Goal: Task Accomplishment & Management: Use online tool/utility

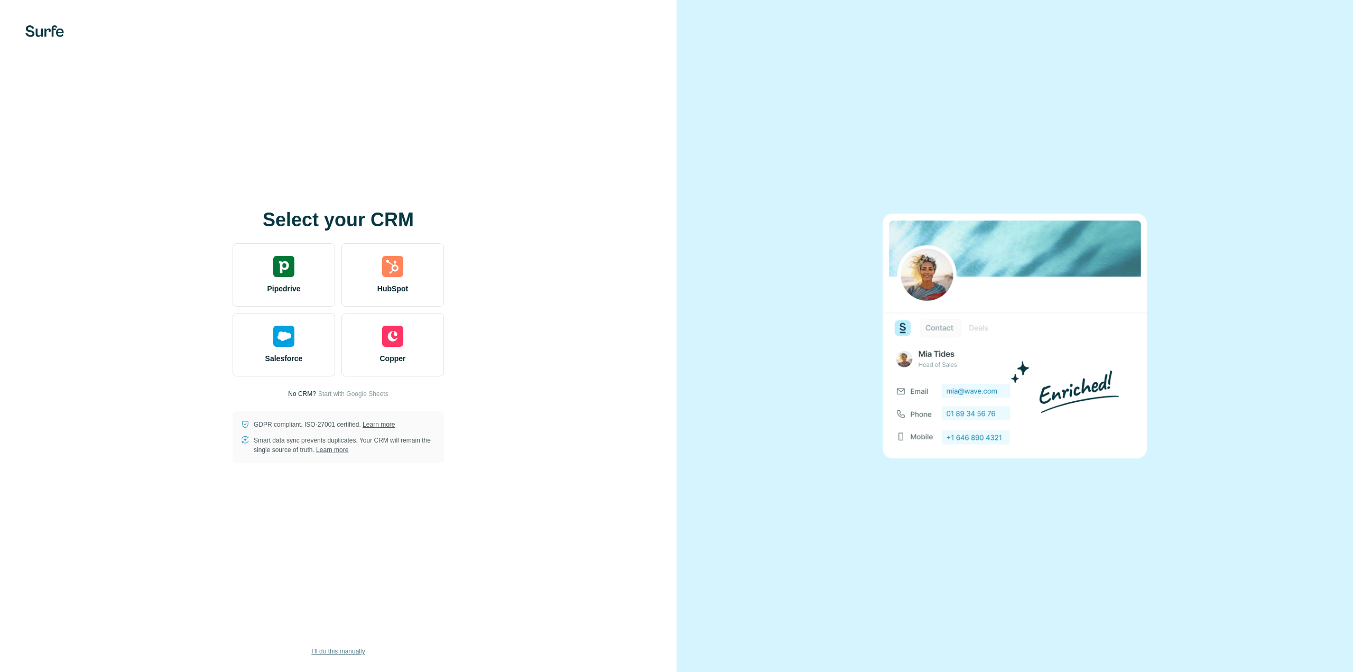
click at [329, 651] on span "I’ll do this manually" at bounding box center [337, 652] width 53 height 10
